Goal: Task Accomplishment & Management: Use online tool/utility

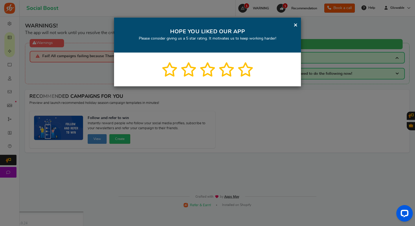
click at [295, 26] on link "×" at bounding box center [295, 24] width 4 height 7
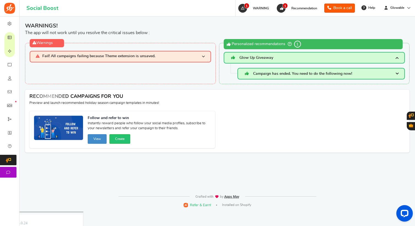
click at [268, 70] on h3 "Campaign has ended. You need to do the following now!" at bounding box center [321, 74] width 168 height 12
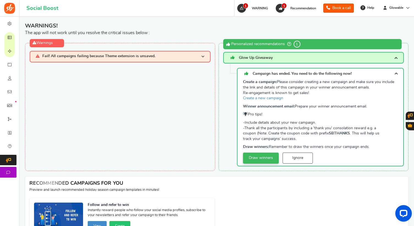
click at [259, 159] on link "Draw winners" at bounding box center [261, 157] width 36 height 11
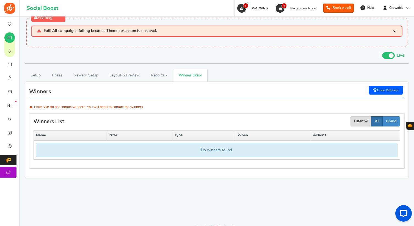
scroll to position [24, 0]
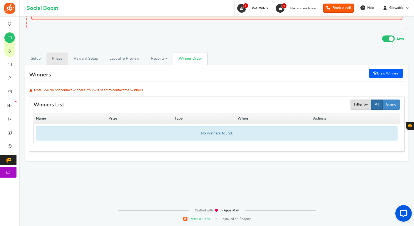
click at [60, 57] on link "Prizes" at bounding box center [57, 58] width 22 height 12
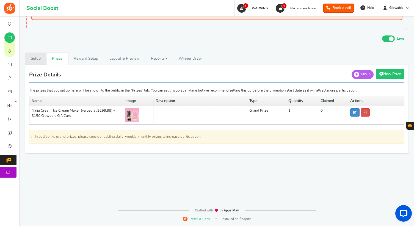
click at [35, 59] on link "Setup" at bounding box center [35, 58] width 21 height 12
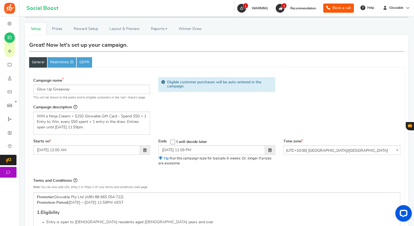
scroll to position [0, 0]
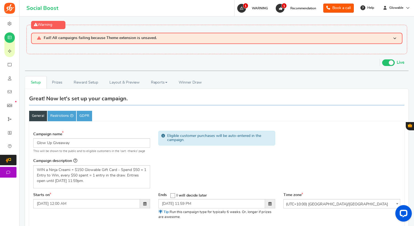
click at [90, 40] on span "Fail! All campaigns failing because Theme extension is unsaved." at bounding box center [100, 38] width 113 height 5
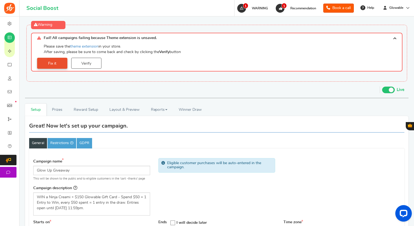
click at [58, 60] on link "Fix it" at bounding box center [52, 63] width 30 height 11
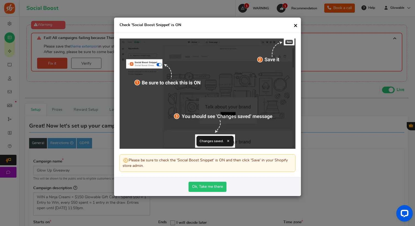
click at [209, 187] on link "Ok, Take me there" at bounding box center [207, 187] width 38 height 10
click at [296, 24] on span "×" at bounding box center [295, 25] width 4 height 7
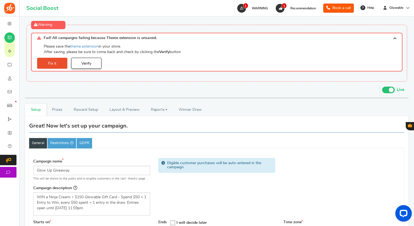
click at [82, 65] on link "Verify" at bounding box center [86, 63] width 30 height 11
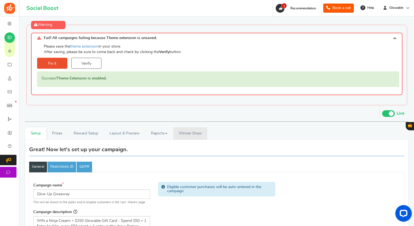
click at [180, 133] on span "Winner Draw" at bounding box center [190, 134] width 23 height 6
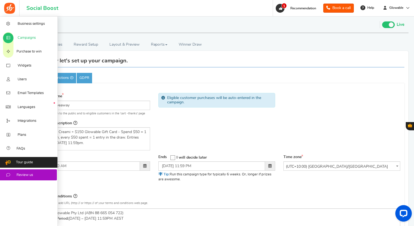
click at [22, 38] on span "Campaigns" at bounding box center [27, 37] width 18 height 5
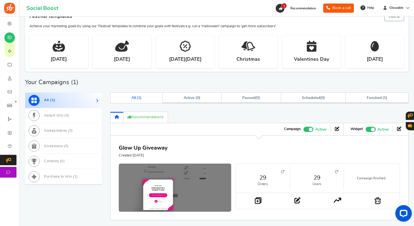
scroll to position [128, 0]
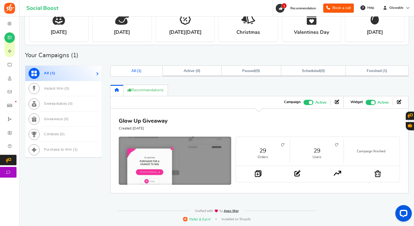
click at [162, 141] on img at bounding box center [175, 160] width 169 height 72
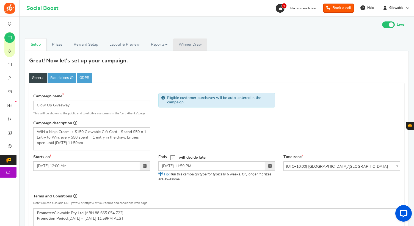
drag, startPoint x: 201, startPoint y: 43, endPoint x: 206, endPoint y: 48, distance: 7.2
click at [201, 43] on span "Winner Draw" at bounding box center [190, 45] width 23 height 6
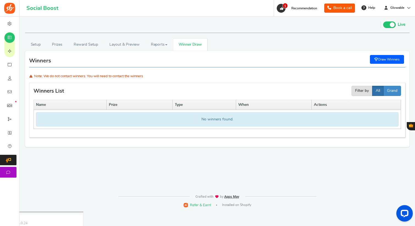
click at [381, 60] on link "Draw Winners" at bounding box center [387, 59] width 34 height 9
select select "random"
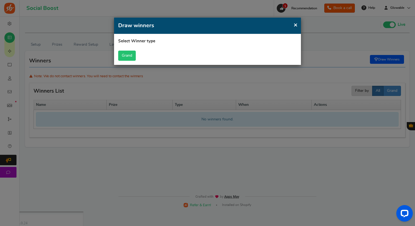
click at [127, 57] on button "Grand" at bounding box center [127, 56] width 18 height 10
select select "all"
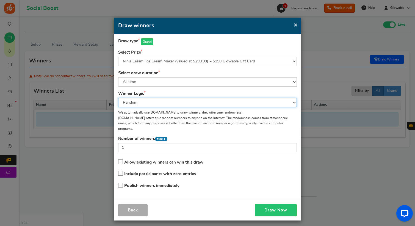
click at [168, 103] on select "Random Highest #entries Manual" at bounding box center [207, 102] width 179 height 9
click at [118, 98] on select "Random Highest #entries Manual" at bounding box center [207, 102] width 179 height 9
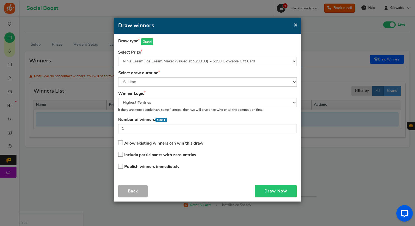
click at [230, 118] on div "Number of winners Max 1 1" at bounding box center [207, 125] width 179 height 16
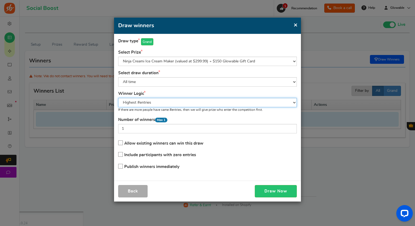
click at [174, 105] on select "Random Highest #entries Manual" at bounding box center [207, 102] width 179 height 9
select select "random"
click at [118, 98] on select "Random Highest #entries Manual" at bounding box center [207, 102] width 179 height 9
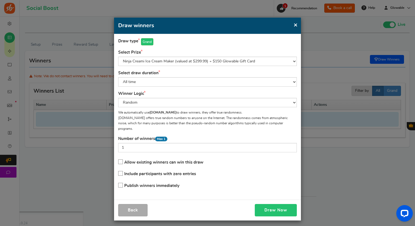
click at [267, 204] on button "Draw Now" at bounding box center [276, 210] width 42 height 12
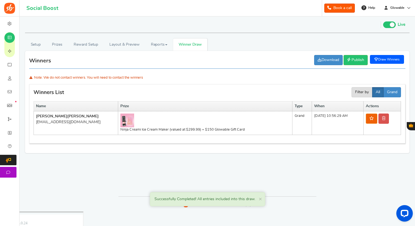
click at [70, 126] on td "[PERSON_NAME] [EMAIL_ADDRESS][DOMAIN_NAME]" at bounding box center [76, 123] width 84 height 24
click at [202, 132] on td "Ninja Creami Ice Cream Maker (valued at $299.99) + $150 Glowable Gift Card" at bounding box center [205, 123] width 174 height 24
click at [373, 119] on icon at bounding box center [371, 118] width 4 height 4
click at [246, 199] on span "×" at bounding box center [246, 199] width 4 height 6
click at [261, 199] on span "×" at bounding box center [261, 199] width 4 height 6
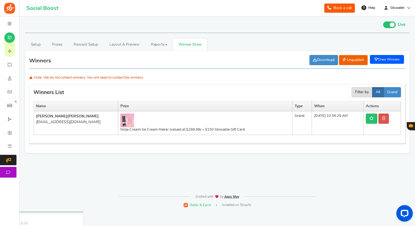
click at [56, 122] on div "[EMAIL_ADDRESS][DOMAIN_NAME]" at bounding box center [76, 121] width 80 height 5
drag, startPoint x: 81, startPoint y: 124, endPoint x: 36, endPoint y: 118, distance: 46.0
click at [36, 118] on td "[PERSON_NAME] [EMAIL_ADDRESS][DOMAIN_NAME]" at bounding box center [76, 123] width 84 height 24
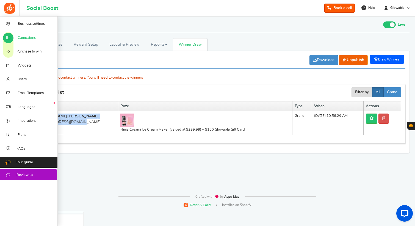
copy td "[PERSON_NAME] [EMAIL_ADDRESS][DOMAIN_NAME]"
